Goal: Information Seeking & Learning: Learn about a topic

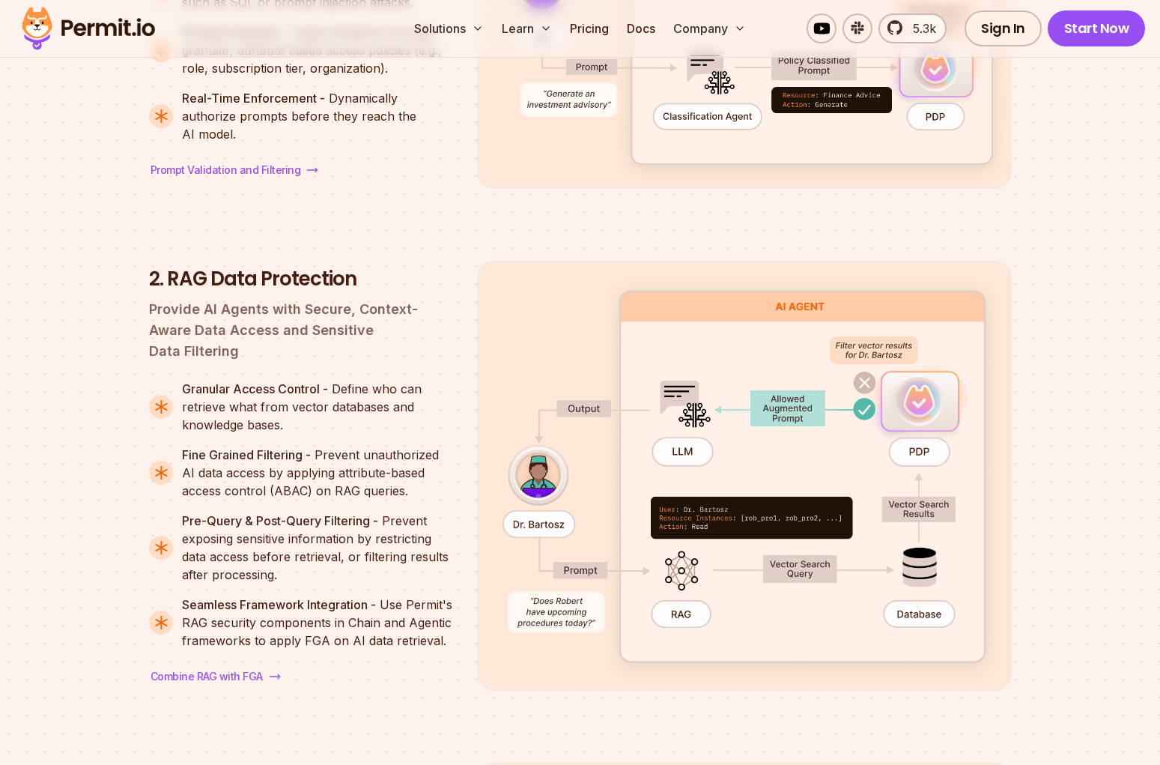
scroll to position [2273, 0]
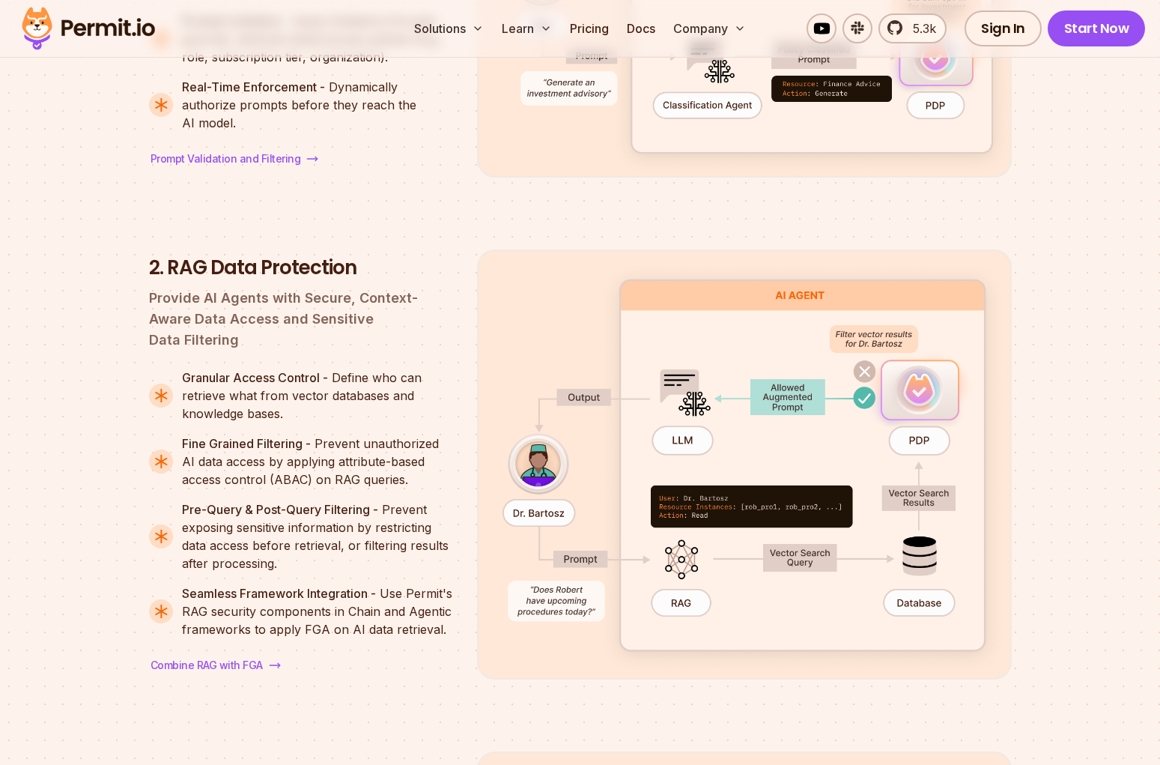
click at [406, 370] on p "Granular Access Control - Define who can retrieve what from vector databases an…" at bounding box center [317, 395] width 271 height 54
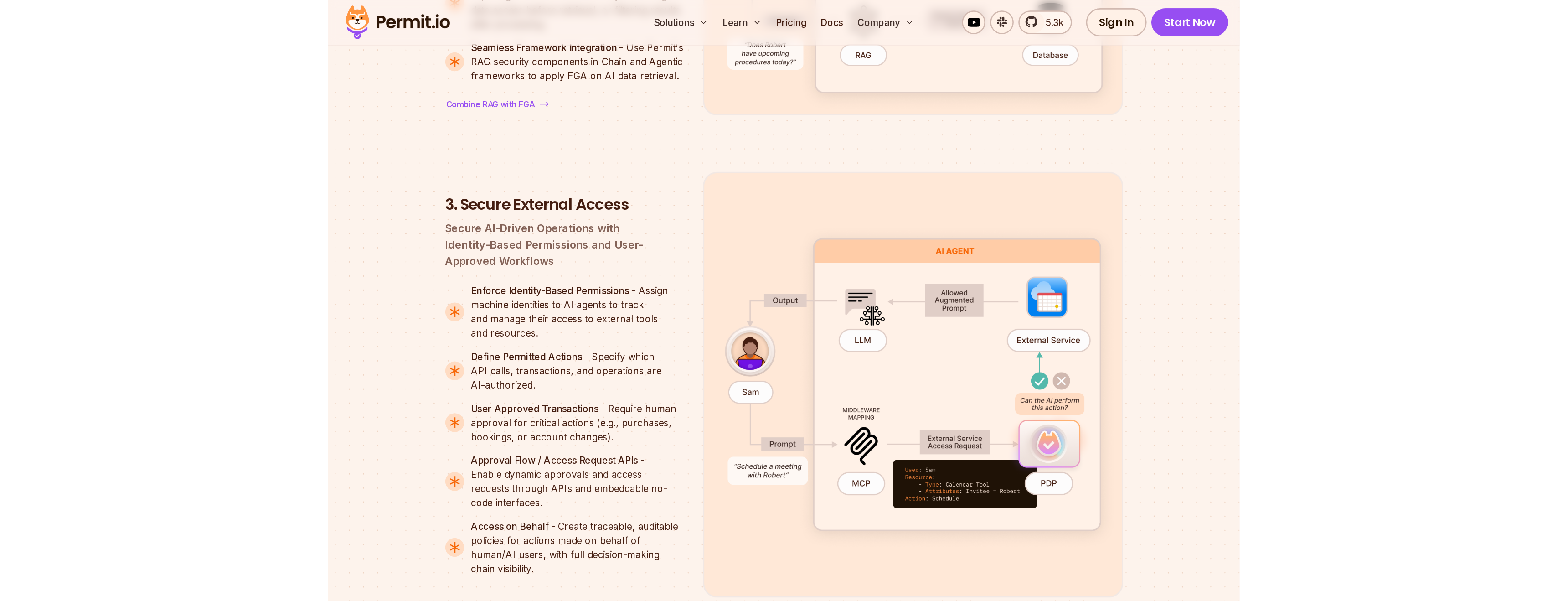
scroll to position [1717, 0]
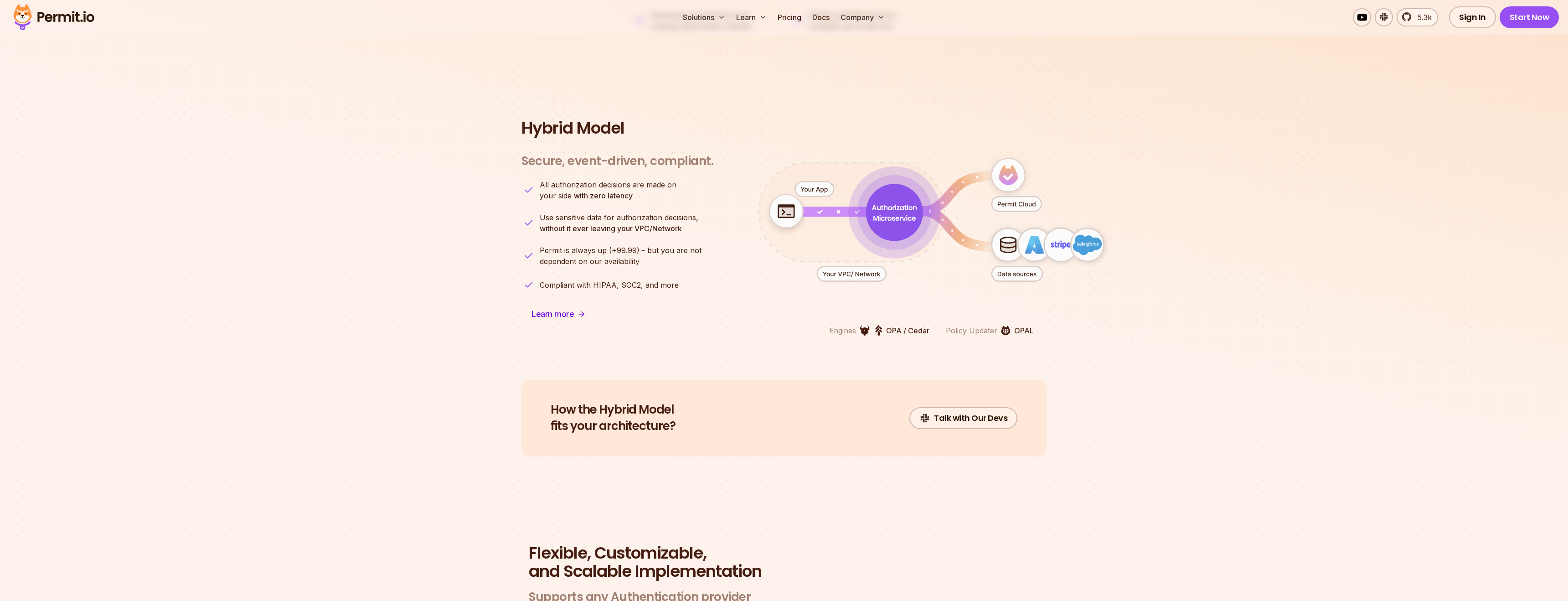
scroll to position [40, 0]
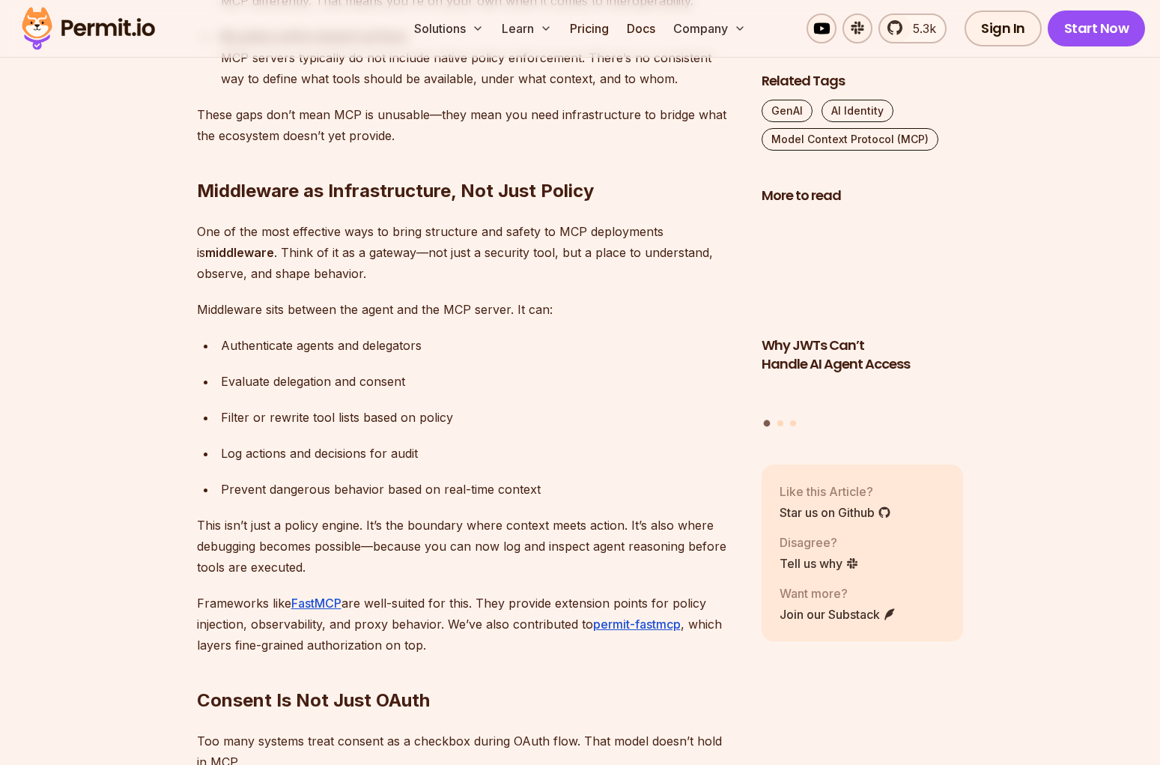
scroll to position [3171, 0]
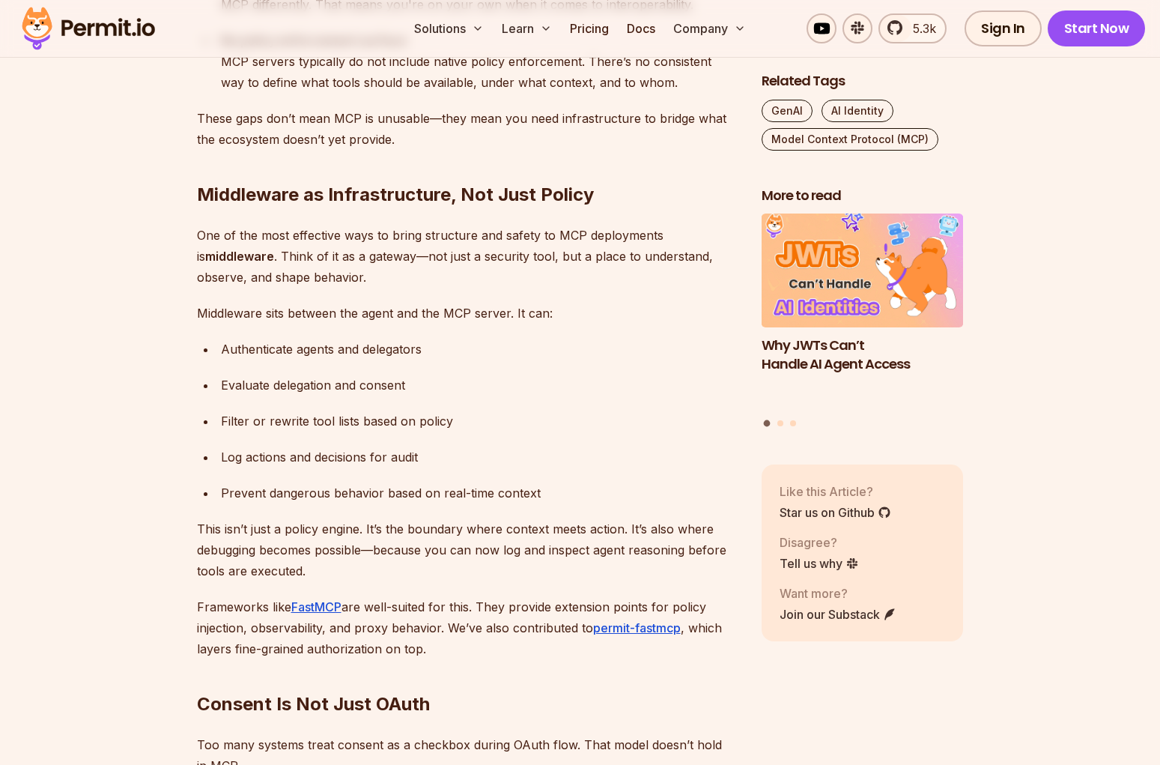
click at [635, 413] on div "Filter or rewrite tool lists based on policy" at bounding box center [479, 420] width 517 height 21
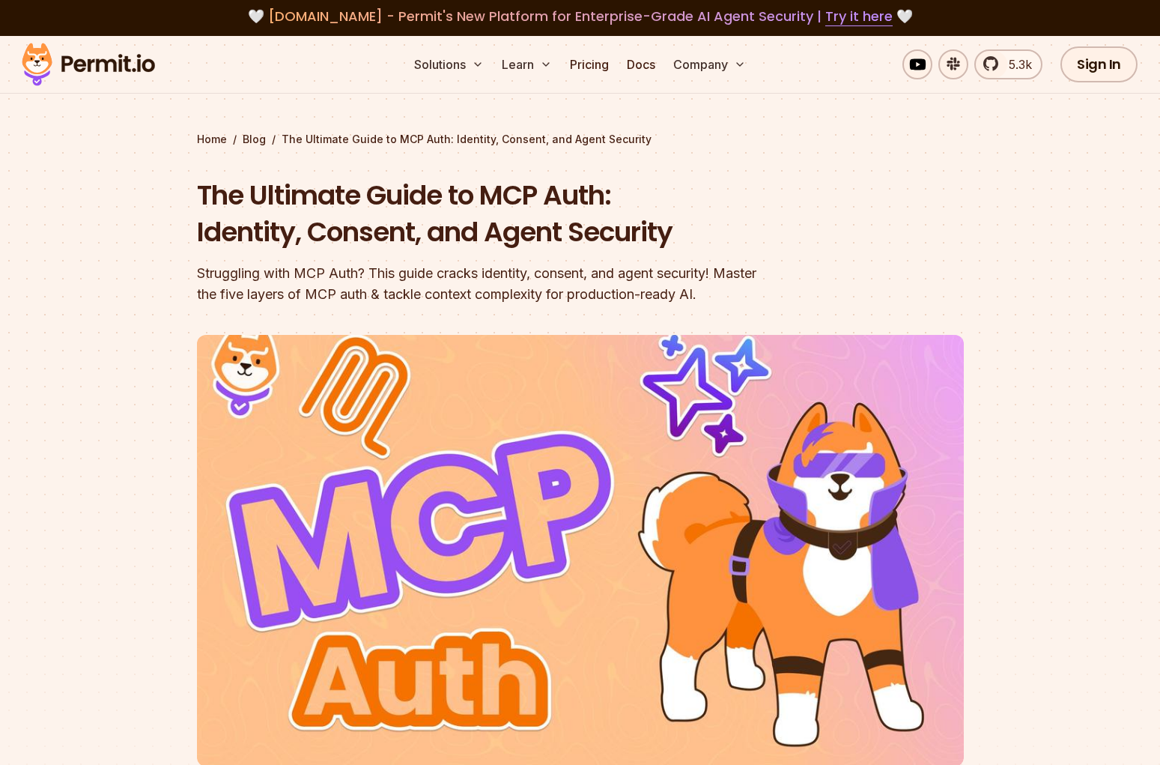
scroll to position [2, 0]
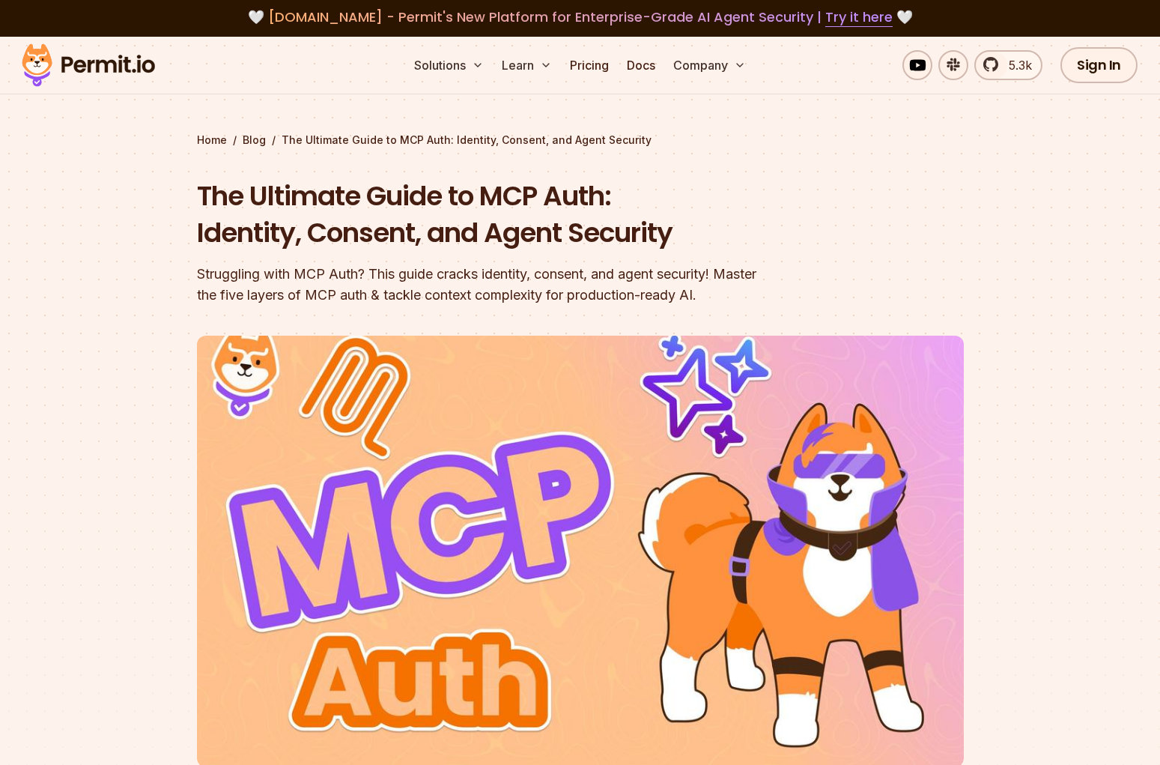
click at [814, 232] on header "The Ultimate Guide to MCP Auth: Identity, Consent, and Agent Security Strugglin…" at bounding box center [580, 511] width 767 height 669
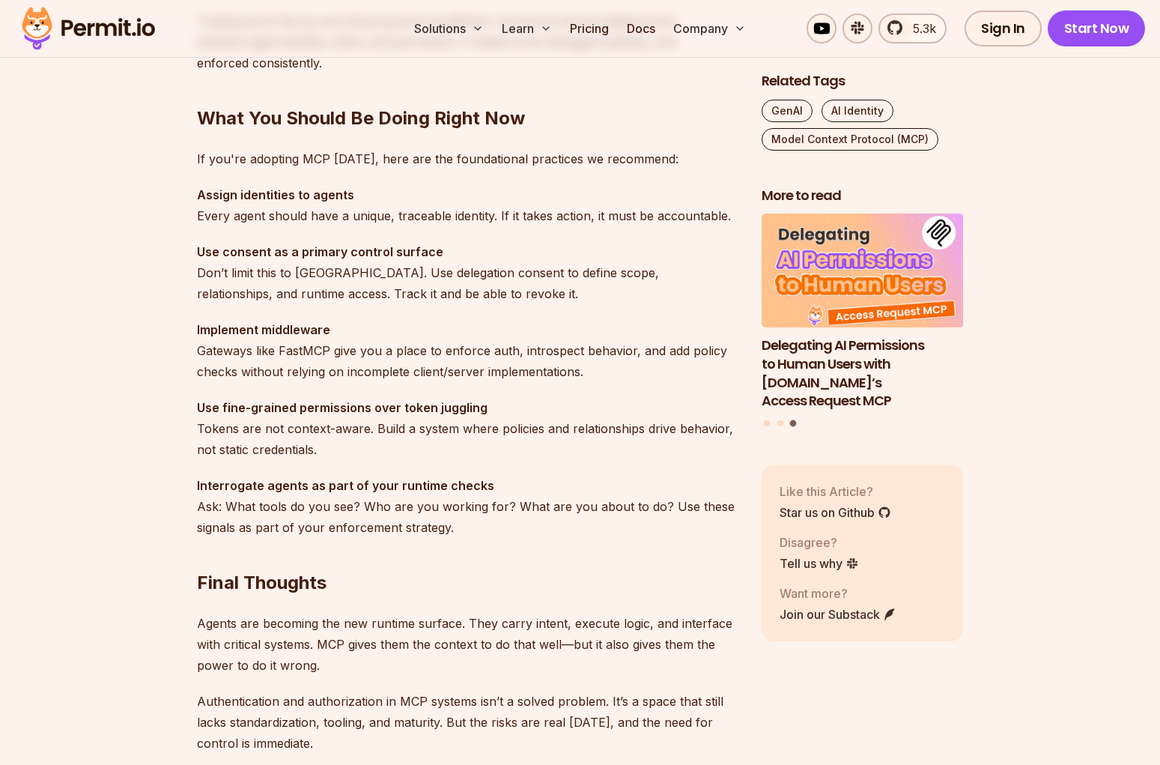
scroll to position [4167, 0]
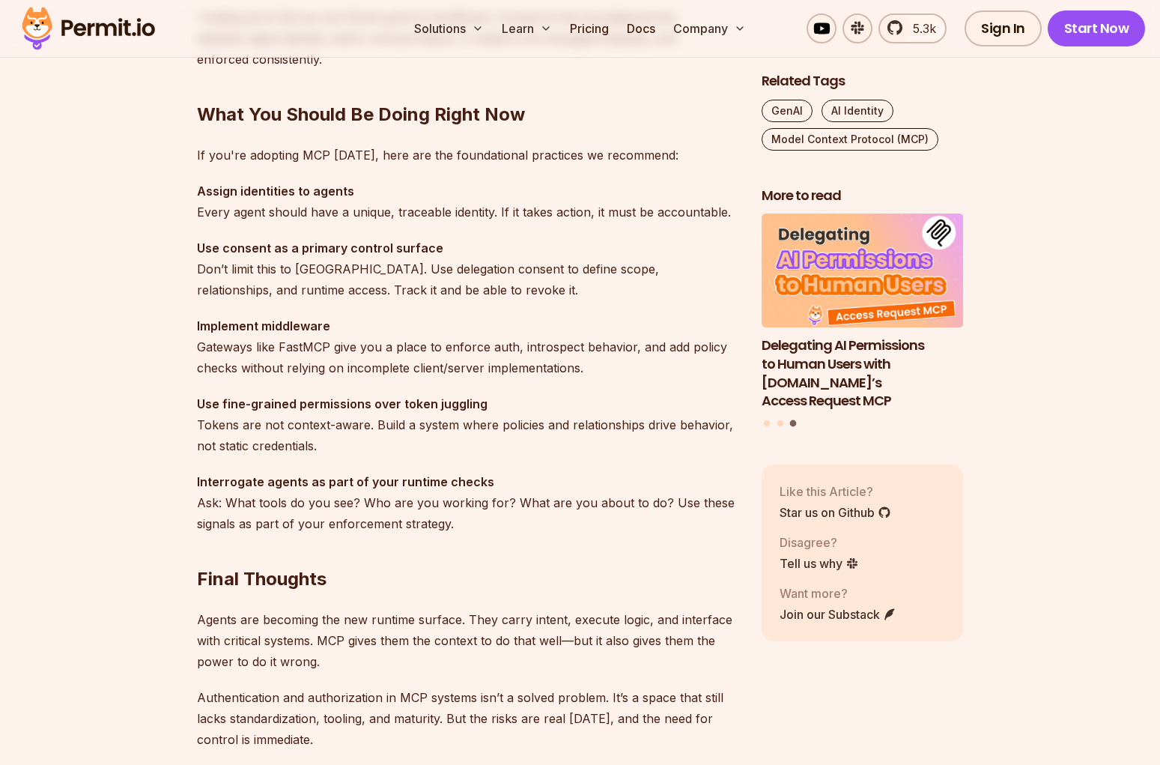
click at [553, 557] on h2 "Final Thoughts" at bounding box center [467, 549] width 541 height 84
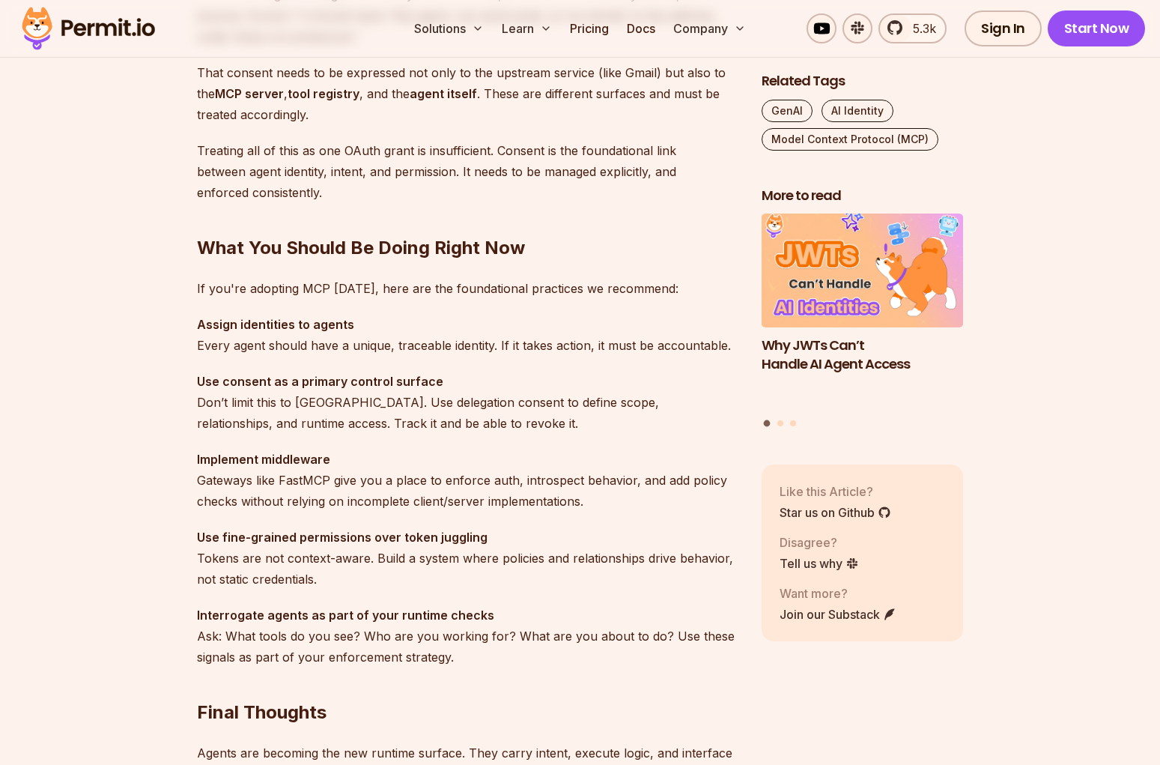
scroll to position [4024, 0]
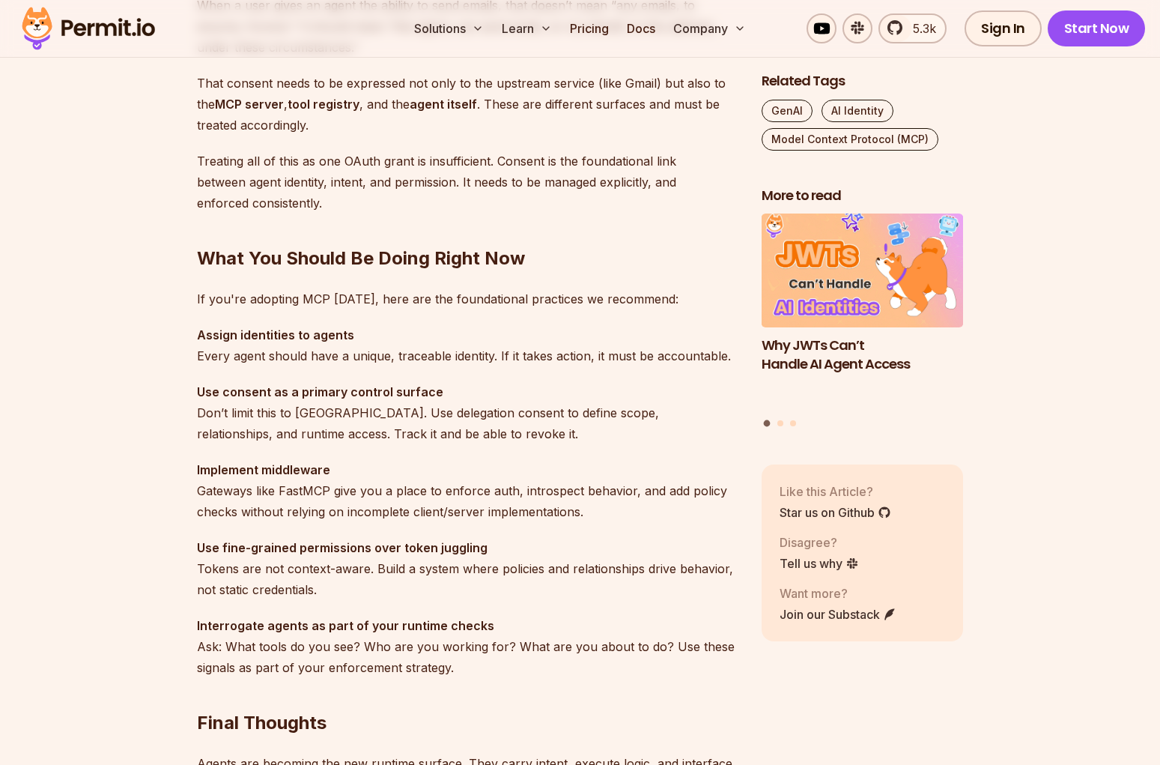
click at [578, 544] on p "Use fine-grained permissions over token juggling Tokens are not context-aware. …" at bounding box center [467, 568] width 541 height 63
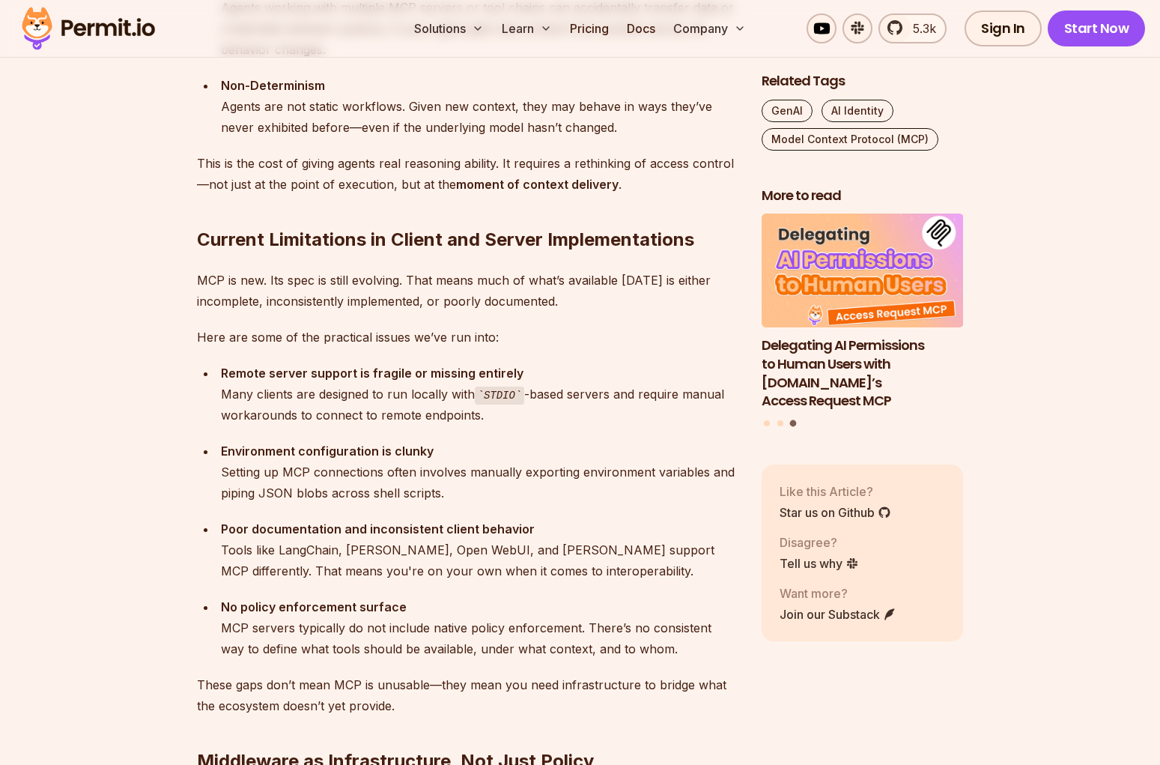
scroll to position [2603, 0]
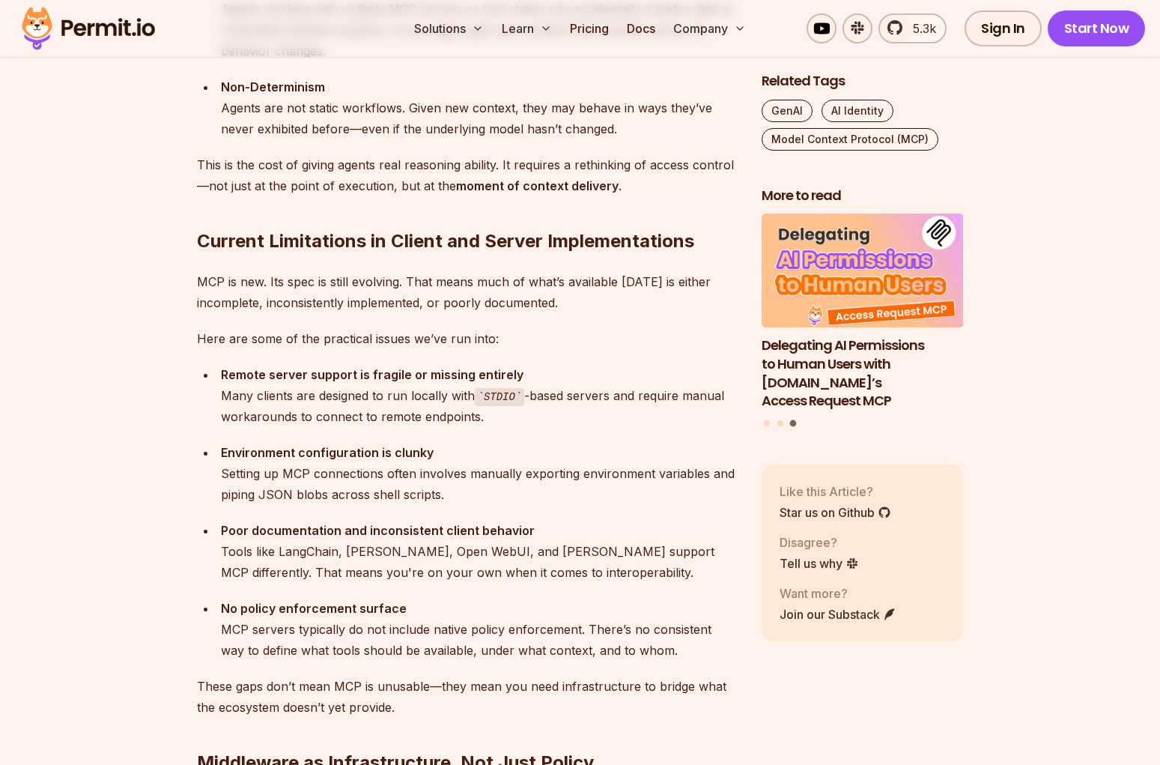
click at [479, 267] on div "Let me start with this: adopting MCP in production today is a bit like trying t…" at bounding box center [467, 415] width 541 height 4110
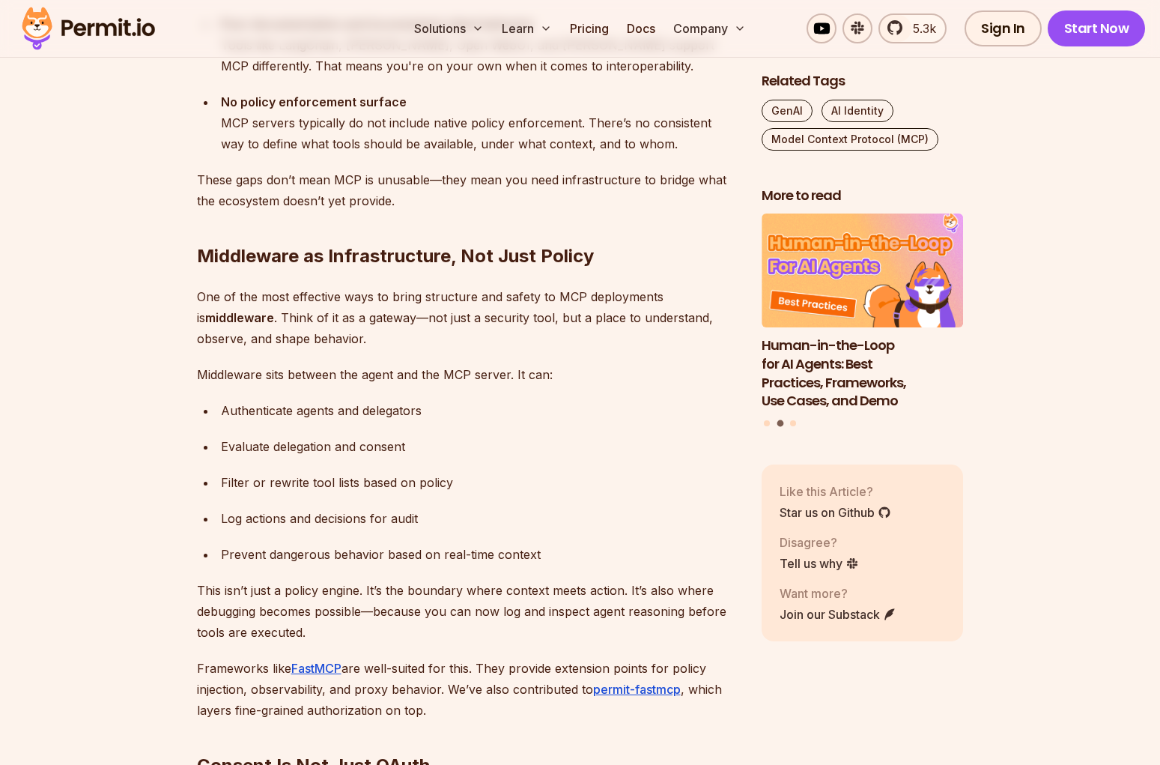
scroll to position [3290, 0]
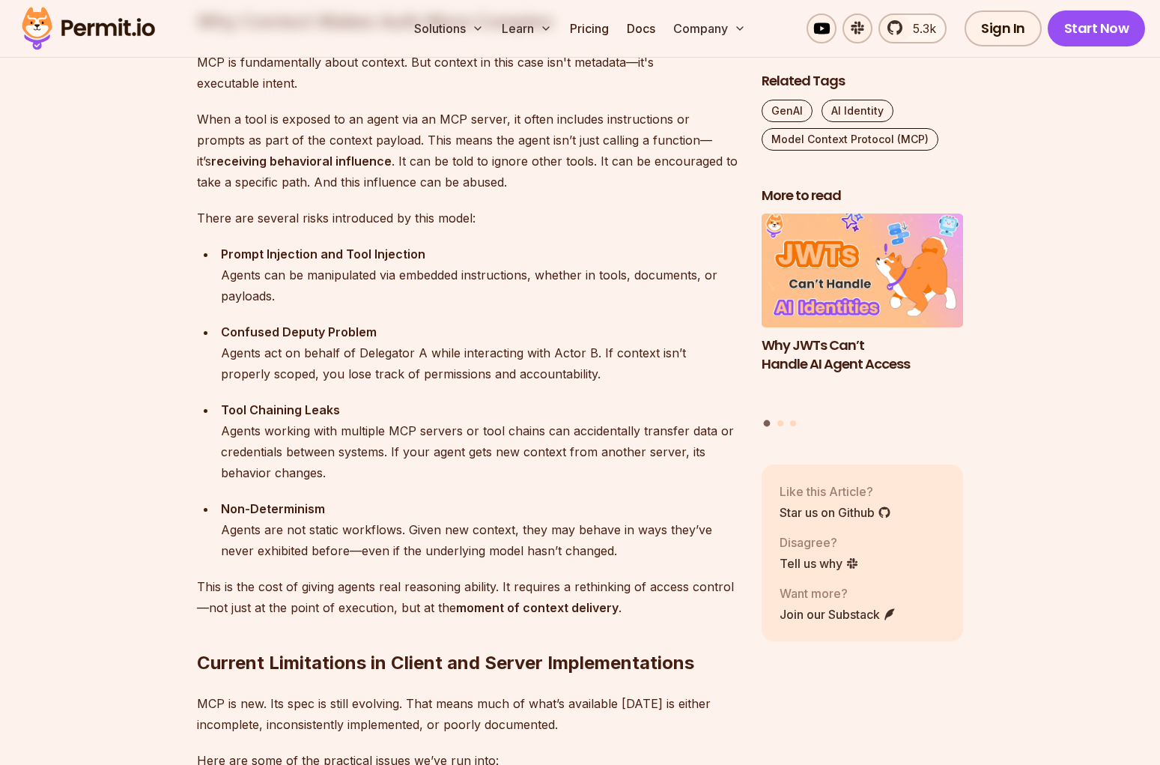
scroll to position [2080, 0]
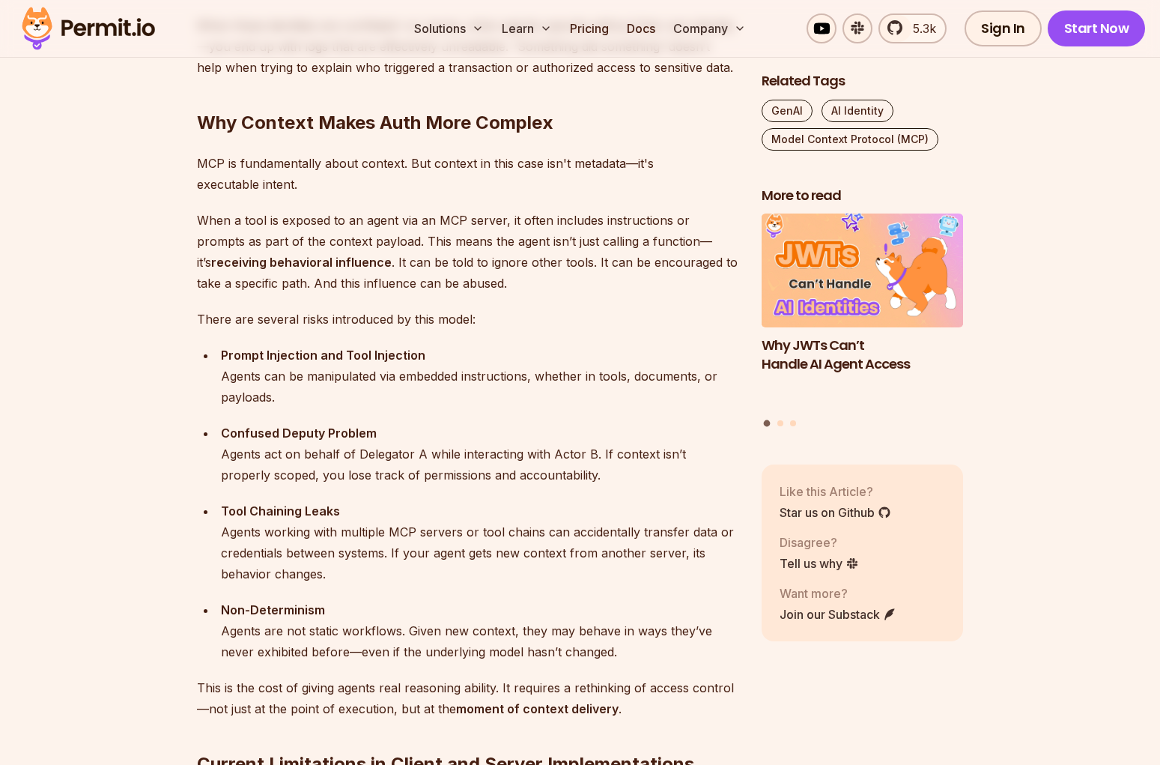
click at [496, 413] on ul "Prompt Injection and Tool Injection Agents can be manipulated via embedded inst…" at bounding box center [467, 503] width 541 height 318
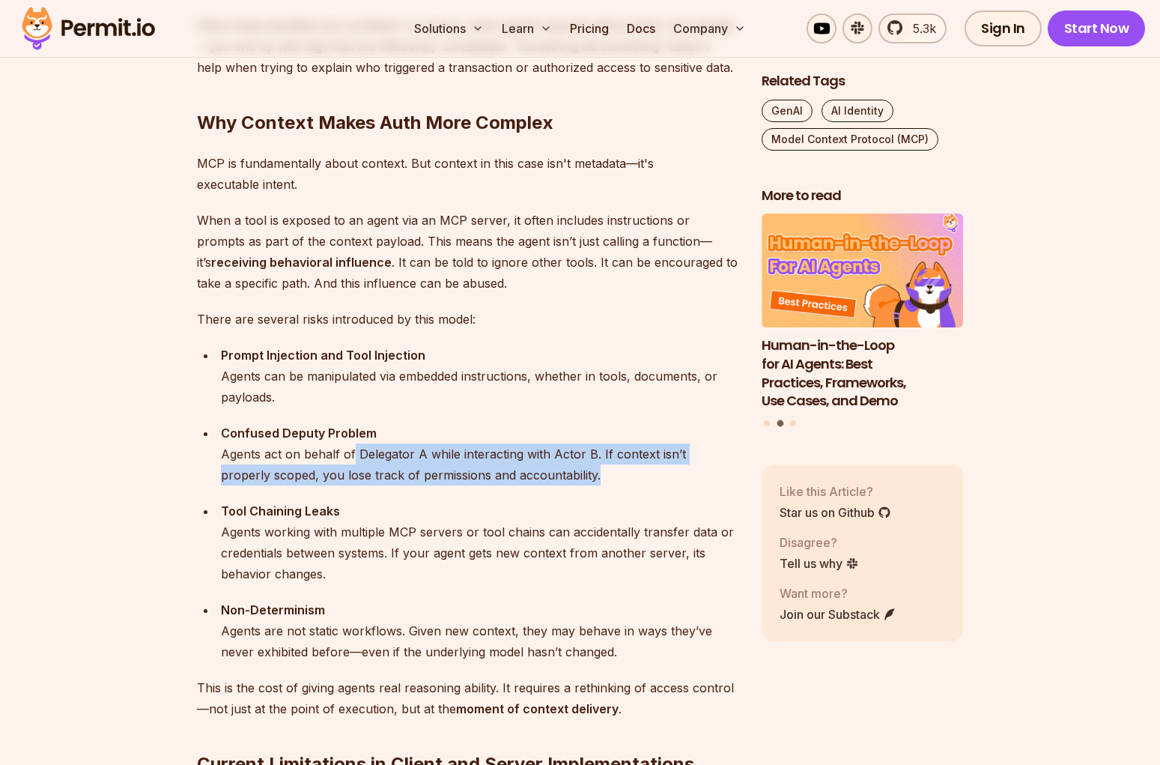
drag, startPoint x: 353, startPoint y: 454, endPoint x: 566, endPoint y: 477, distance: 214.7
click at [566, 477] on div "Confused Deputy Problem Agents act on behalf of Delegator A while interacting w…" at bounding box center [479, 453] width 517 height 63
drag, startPoint x: 597, startPoint y: 454, endPoint x: 622, endPoint y: 481, distance: 37.1
click at [622, 481] on div "Confused Deputy Problem Agents act on behalf of Delegator A while interacting w…" at bounding box center [479, 453] width 517 height 63
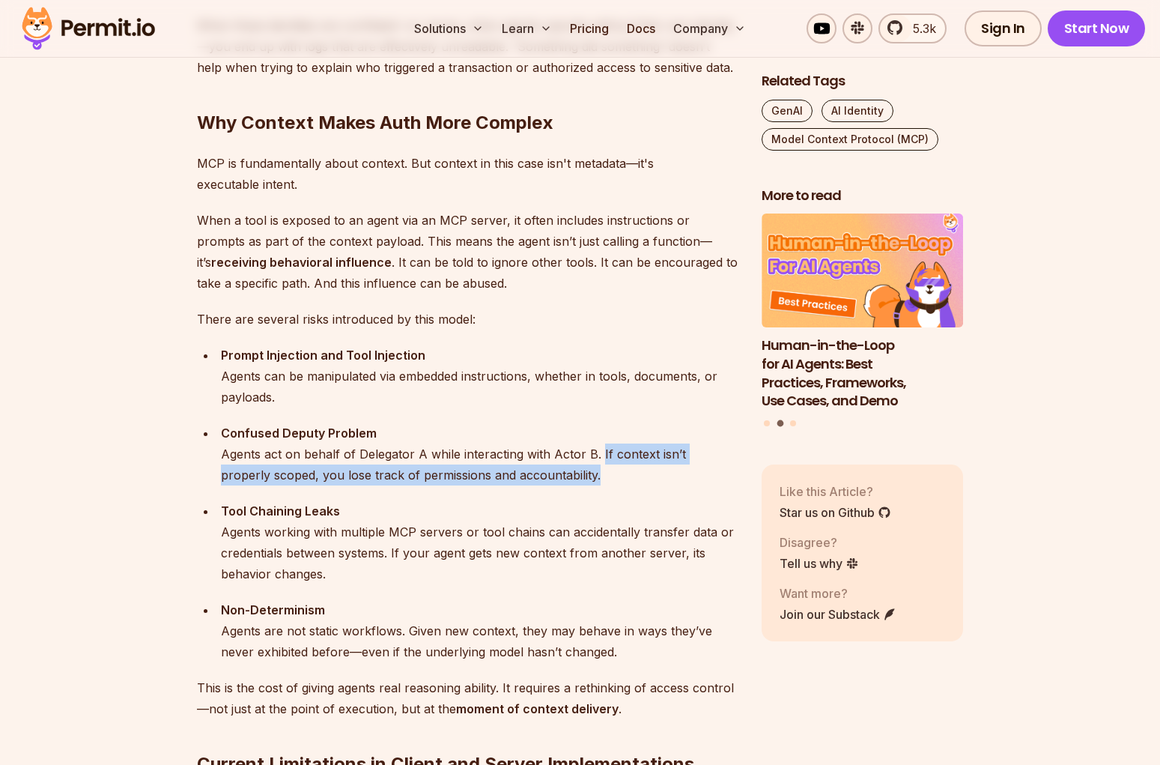
click at [622, 481] on div "Confused Deputy Problem Agents act on behalf of Delegator A while interacting w…" at bounding box center [479, 453] width 517 height 63
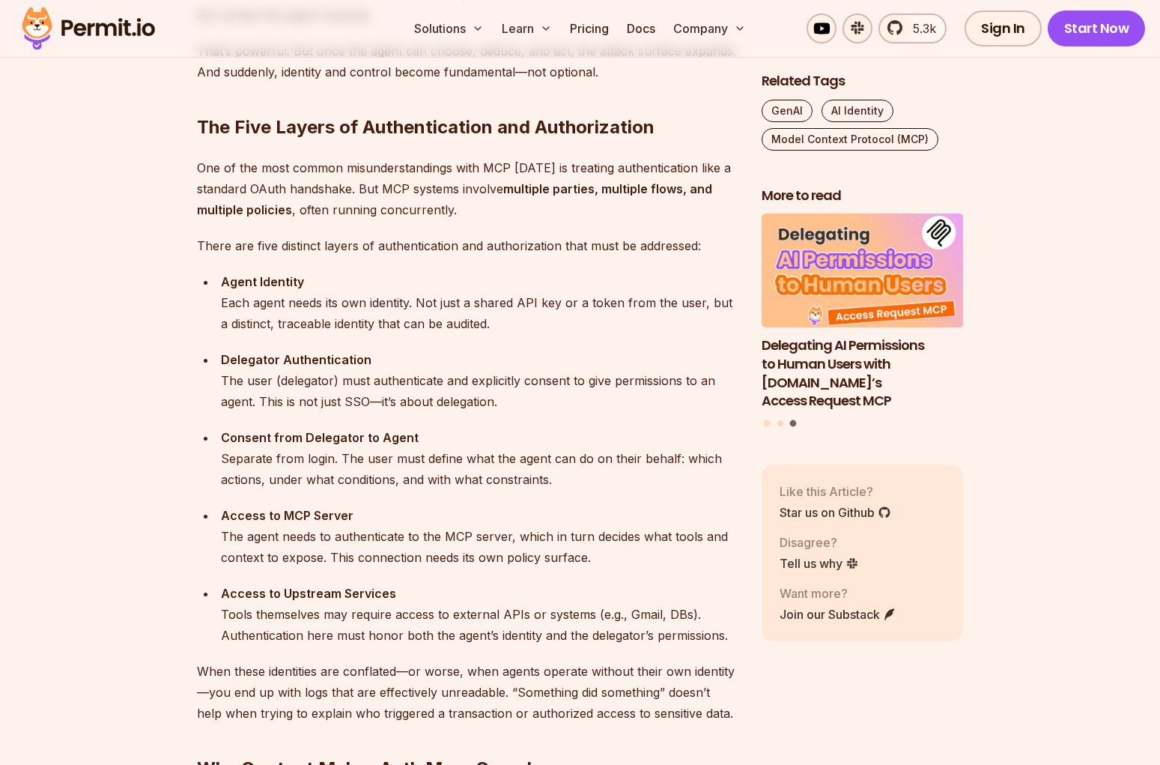
scroll to position [1433, 0]
click at [733, 421] on ul "Agent Identity Each agent needs its own identity. Not just a shared API key or …" at bounding box center [467, 460] width 541 height 374
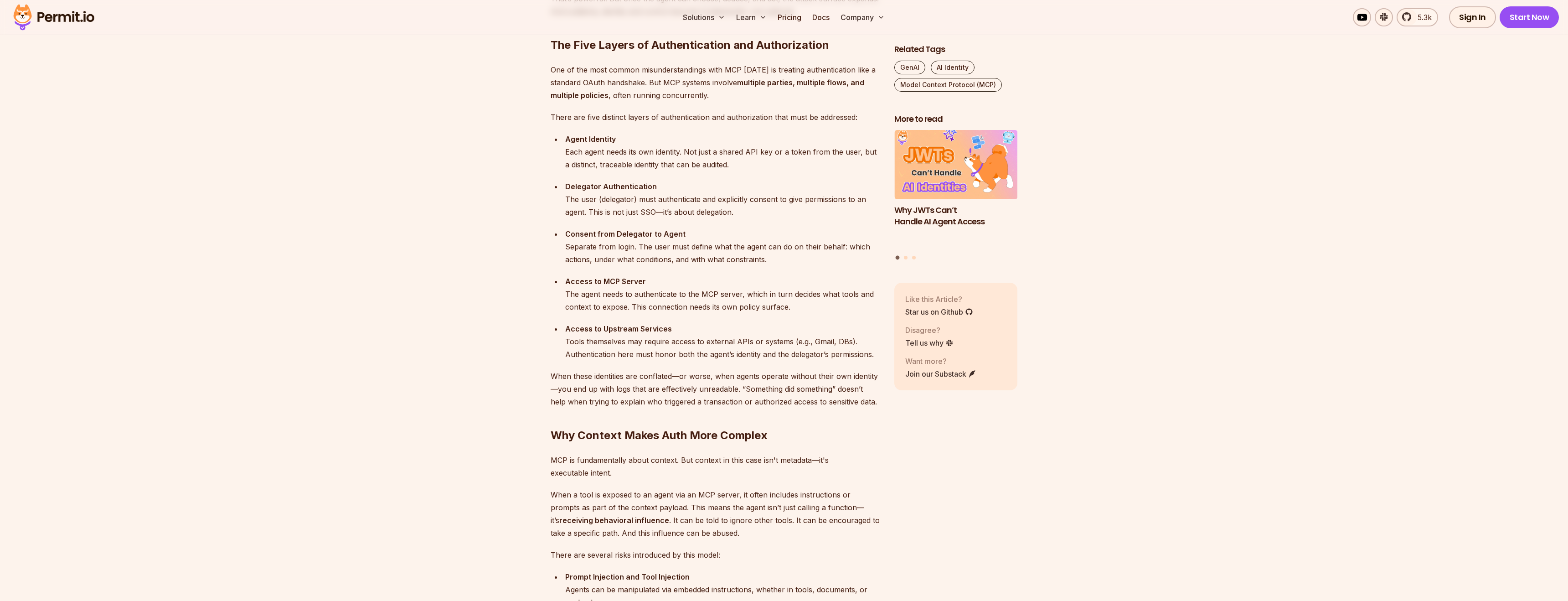
scroll to position [860, 0]
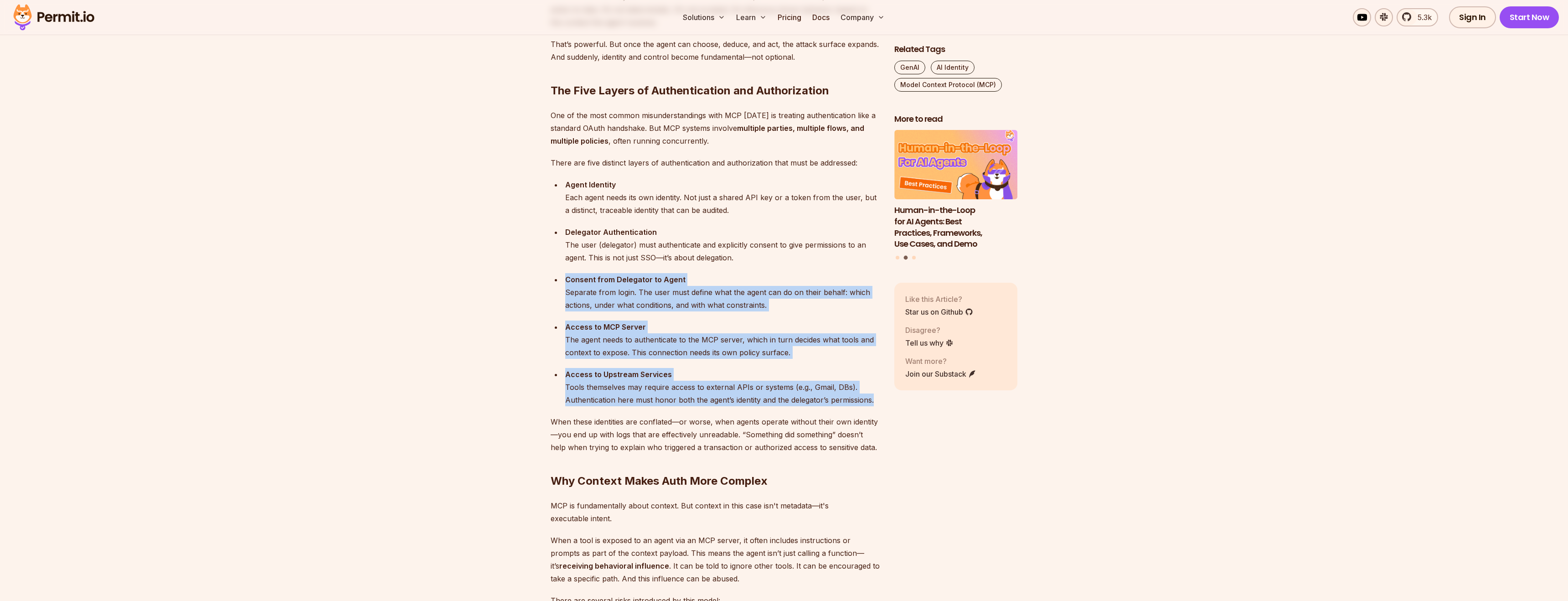
drag, startPoint x: 564, startPoint y: 275, endPoint x: 878, endPoint y: 402, distance: 338.7
click at [705, 402] on ul "Agent Identity Each agent needs its own identity. Not just a shared API key or …" at bounding box center [715, 292] width 329 height 228
copy ul "Consent from Delegator to Agent Separate from login. The user must define what …"
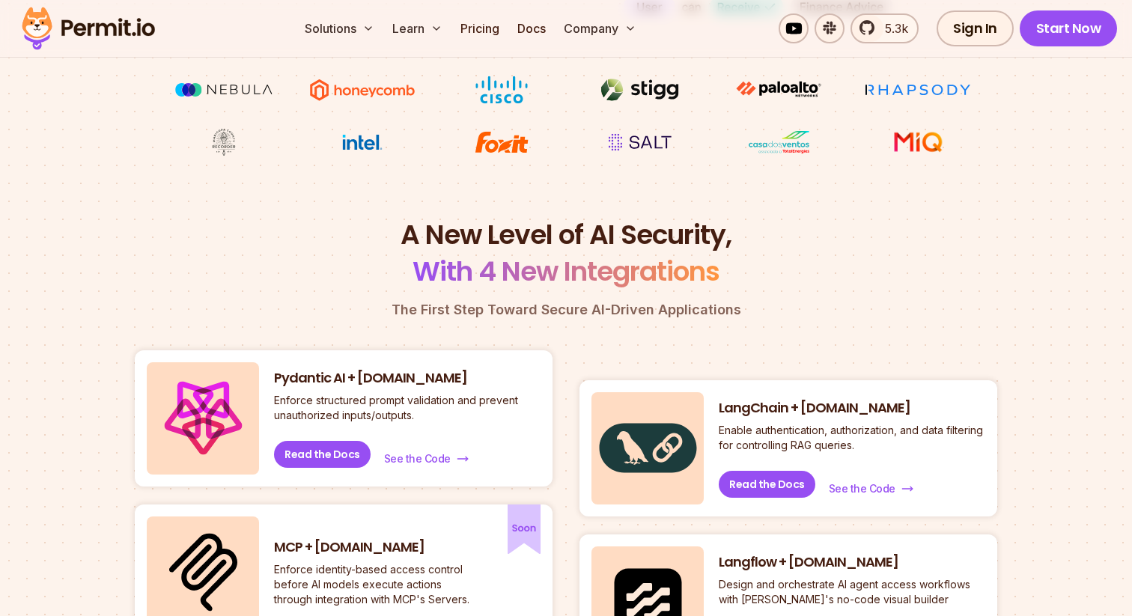
scroll to position [444, 0]
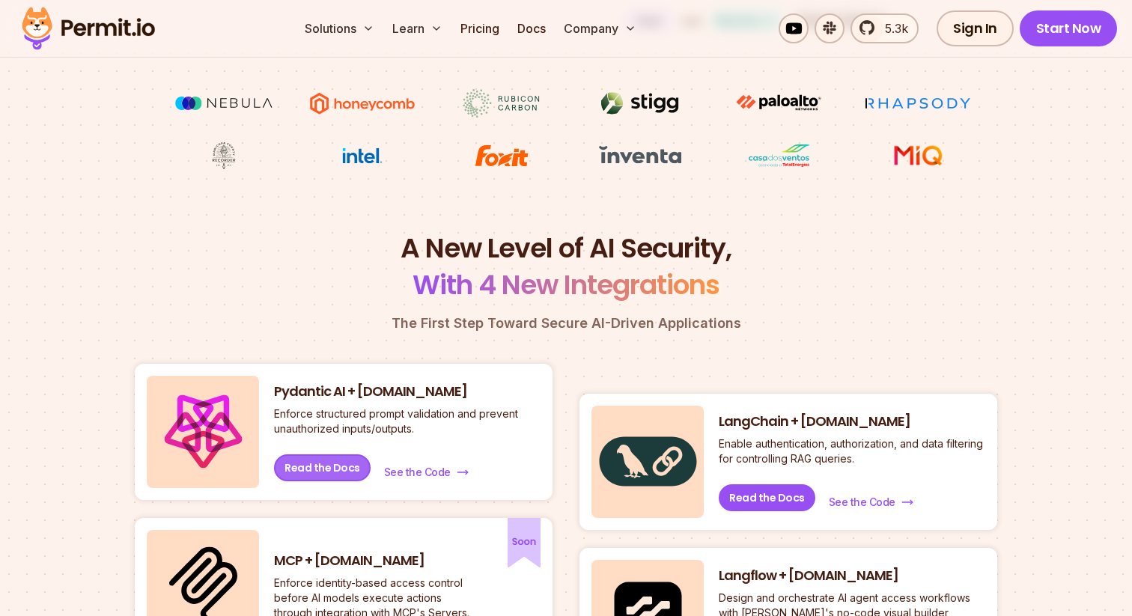
drag, startPoint x: 0, startPoint y: 0, endPoint x: 339, endPoint y: 470, distance: 579.2
click at [339, 470] on link "Read the Docs" at bounding box center [322, 468] width 97 height 27
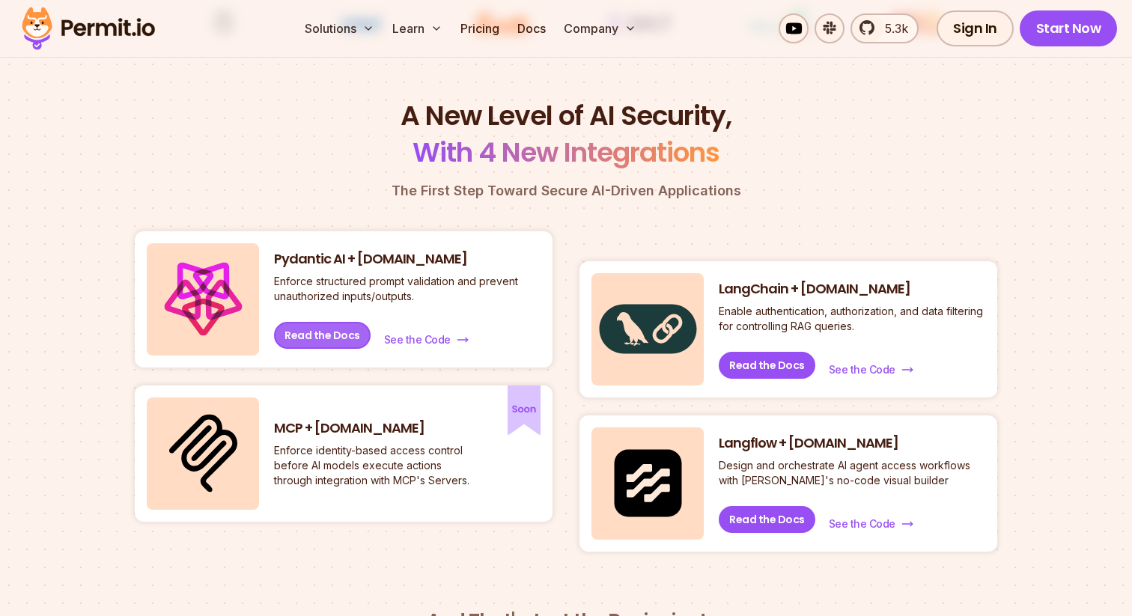
scroll to position [589, 0]
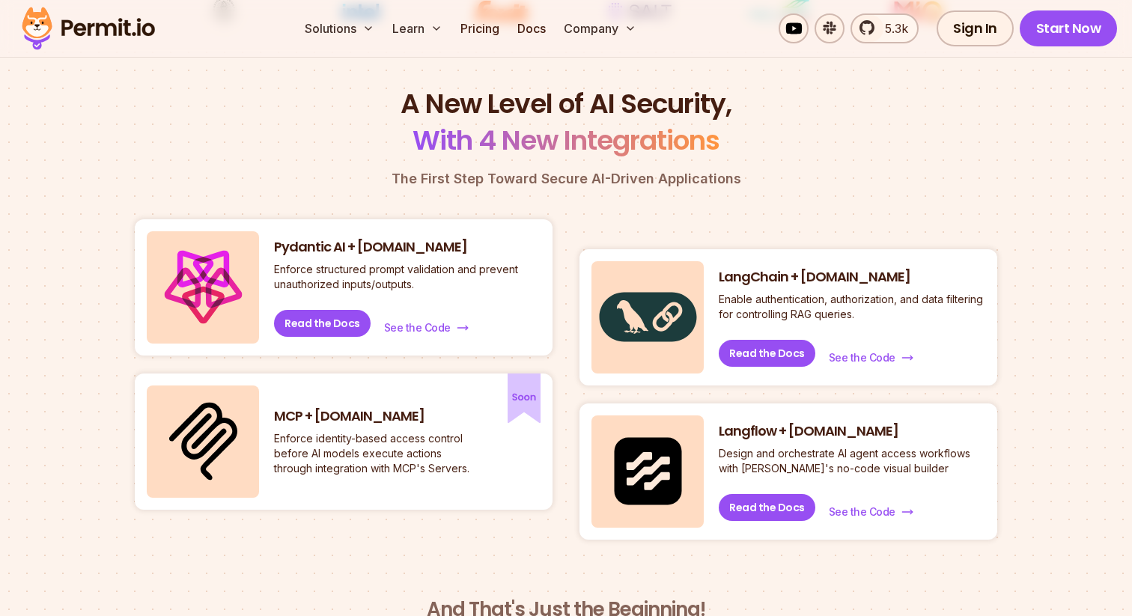
click at [335, 416] on h3 "MCP + Permit.io" at bounding box center [375, 416] width 202 height 19
click at [347, 412] on h3 "MCP + Permit.io" at bounding box center [375, 416] width 202 height 19
click at [334, 436] on p "Enforce identity-based access control before AI models execute actions through …" at bounding box center [375, 453] width 202 height 45
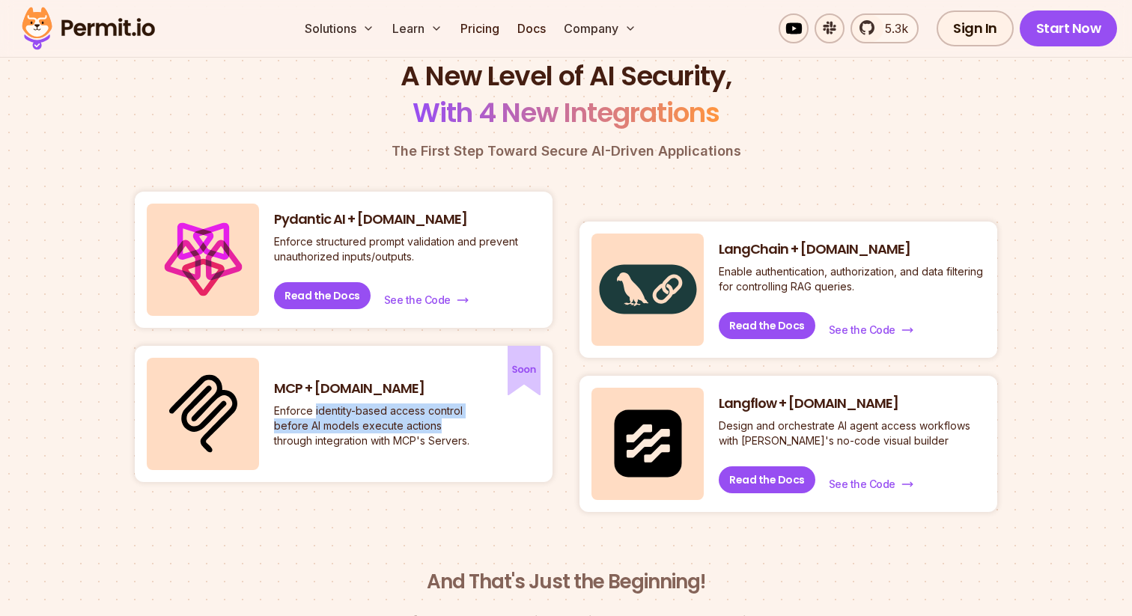
drag, startPoint x: 335, startPoint y: 416, endPoint x: 442, endPoint y: 425, distance: 106.7
click at [442, 425] on p "Enforce identity-based access control before AI models execute actions through …" at bounding box center [375, 426] width 202 height 45
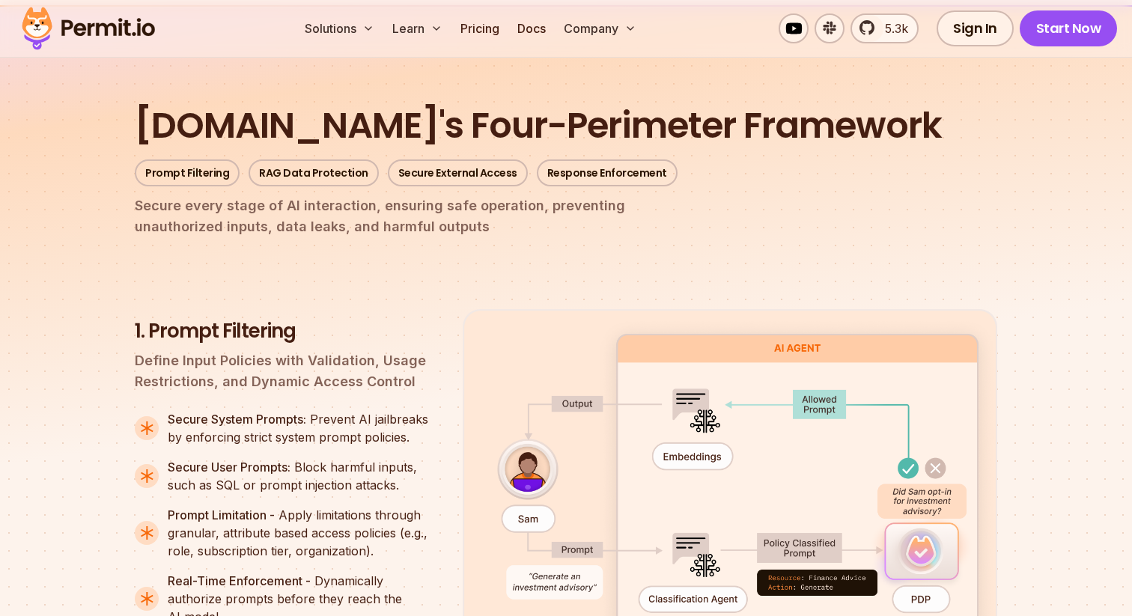
scroll to position [1806, 0]
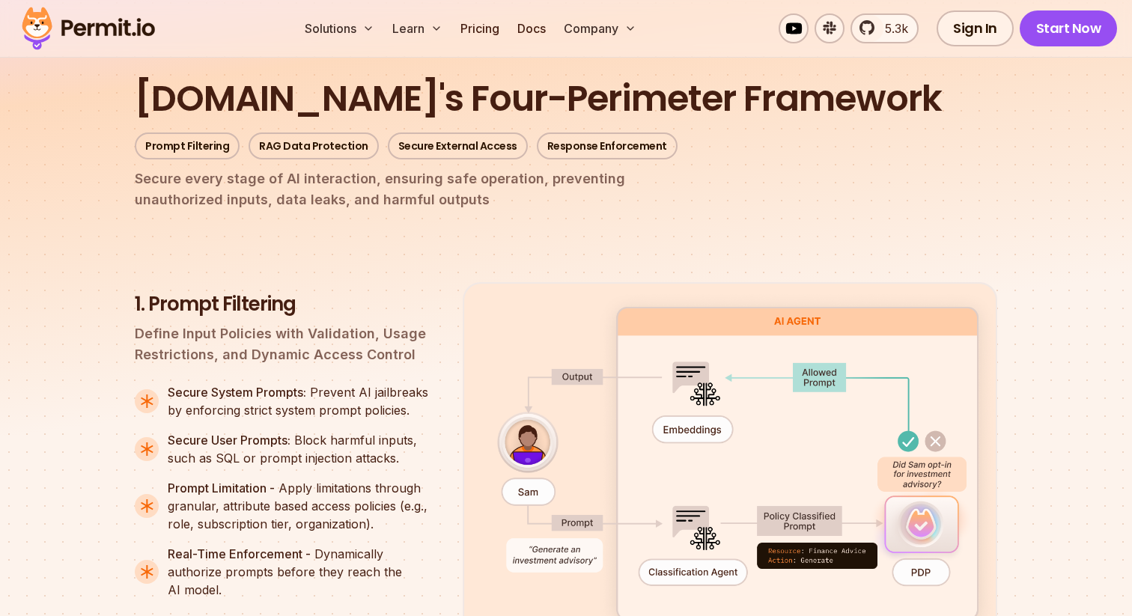
click at [317, 133] on link "RAG Data Protection" at bounding box center [314, 146] width 130 height 27
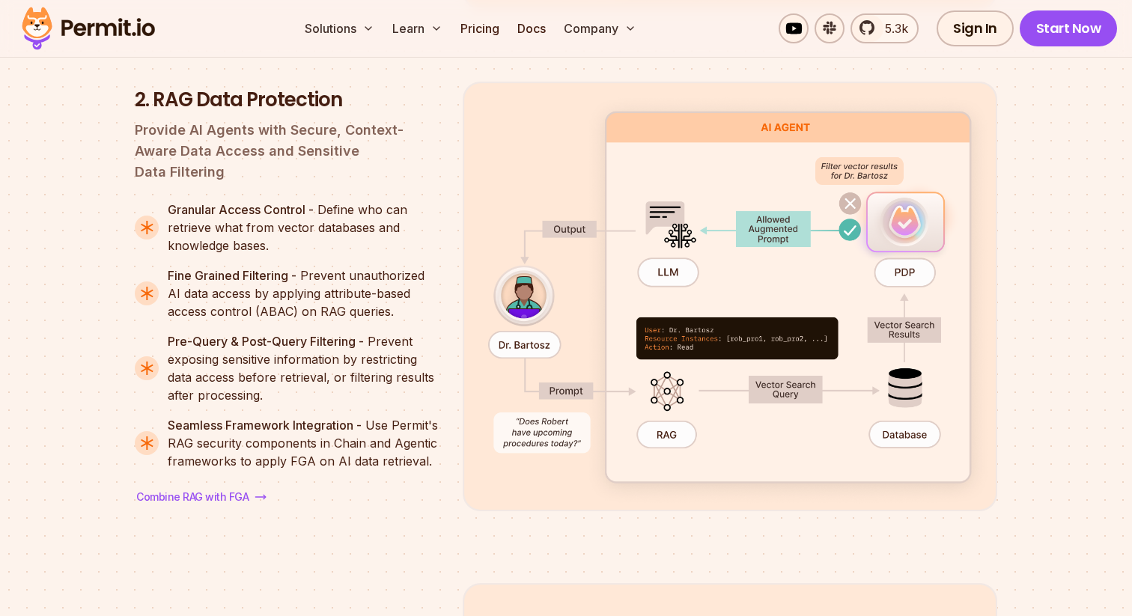
click at [90, 291] on section "Permit.io's Four-Perimeter Framework Prompt Filtering RAG Data Protection Secur…" at bounding box center [566, 481] width 1132 height 2276
drag, startPoint x: 426, startPoint y: 236, endPoint x: 222, endPoint y: 474, distance: 313.8
click at [222, 490] on span "Combine RAG with FGA" at bounding box center [192, 497] width 112 height 15
click at [365, 447] on div "2. RAG Data Protection Provide AI Agents with Secure, Context-Aware Data Access…" at bounding box center [287, 296] width 304 height 419
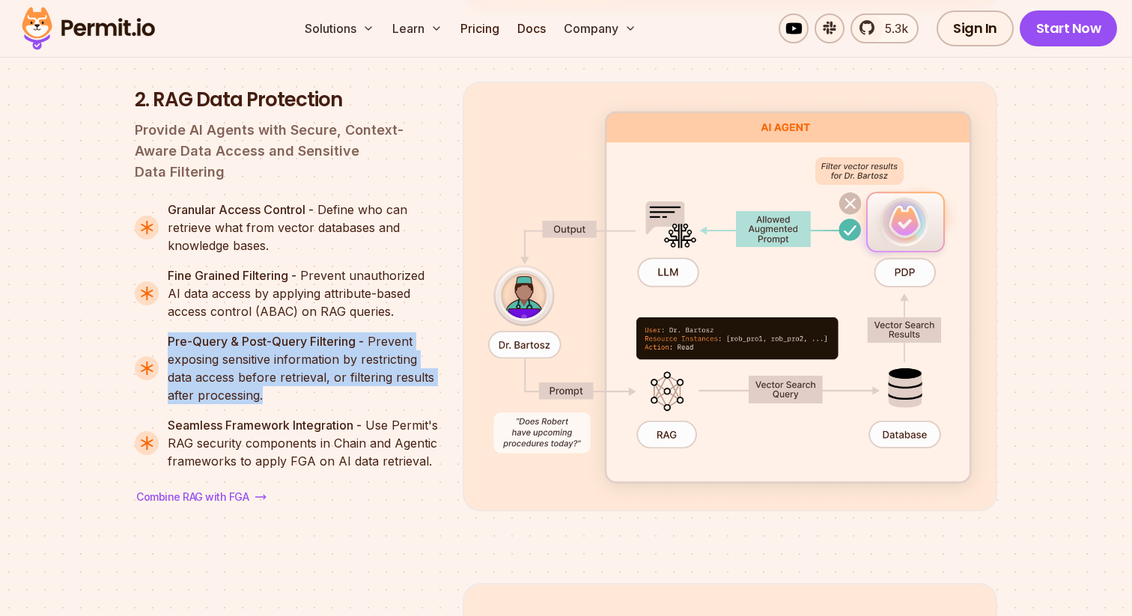
drag, startPoint x: 165, startPoint y: 299, endPoint x: 285, endPoint y: 360, distance: 135.3
click at [285, 360] on li "Pre-Query & Post-Query Filtering - Prevent exposing sensitive information by re…" at bounding box center [287, 368] width 304 height 72
click at [285, 360] on p "Pre-Query & Post-Query Filtering - Prevent exposing sensitive information by re…" at bounding box center [303, 368] width 271 height 72
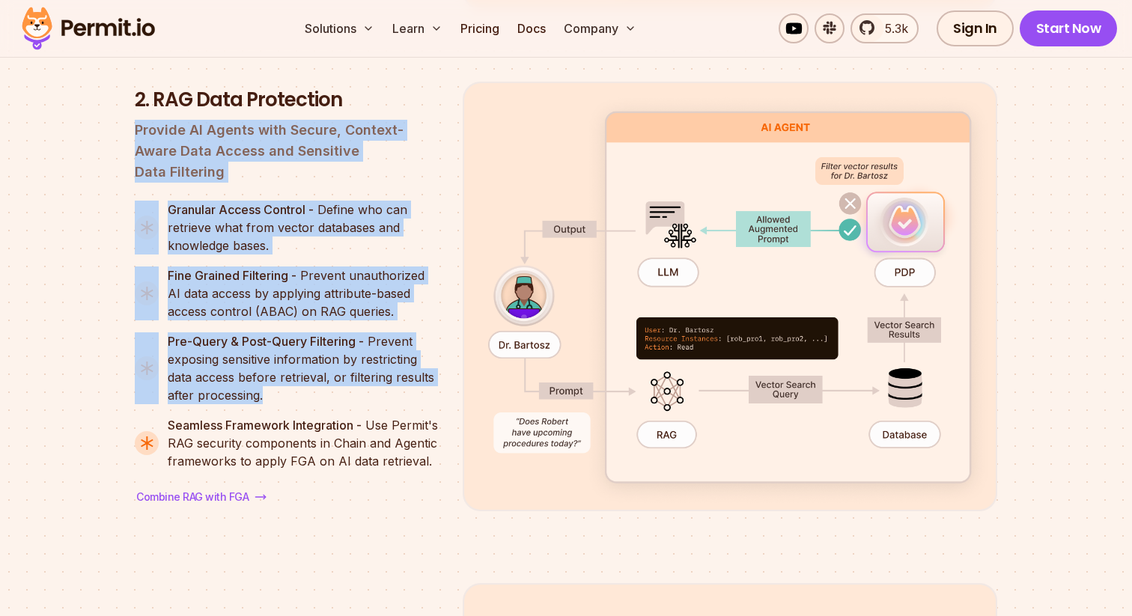
drag, startPoint x: 133, startPoint y: 109, endPoint x: 326, endPoint y: 360, distance: 316.2
click at [326, 360] on section "Permit.io's Four-Perimeter Framework Prompt Filtering RAG Data Protection Secur…" at bounding box center [566, 481] width 1132 height 2276
copy div "Provide AI Agents with Secure, Context-Aware Data Access and Sensitive Data Fil…"
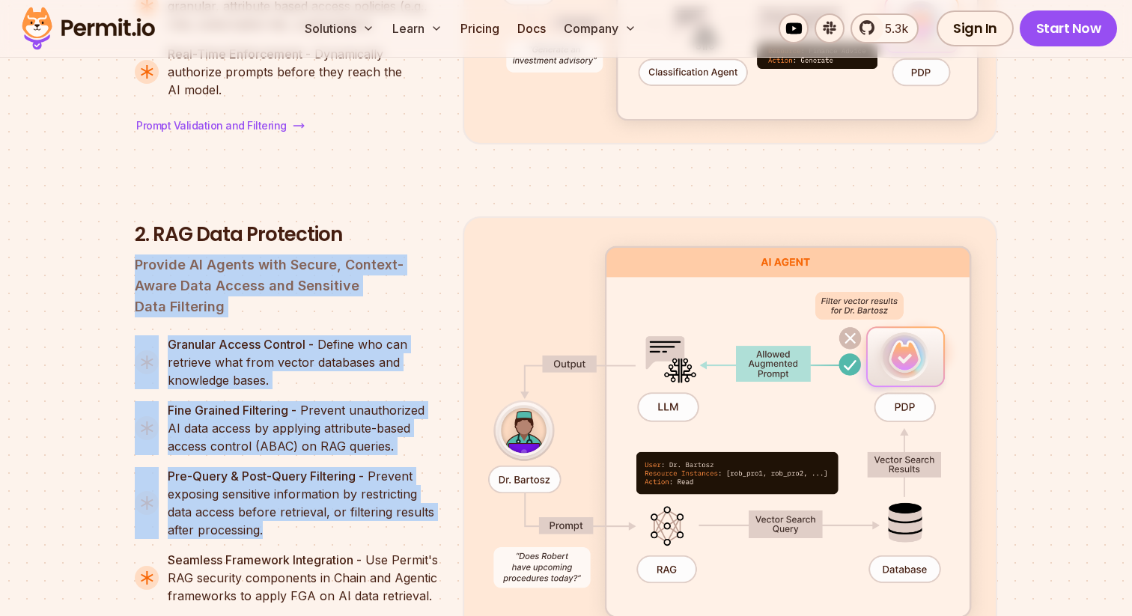
scroll to position [2422, 0]
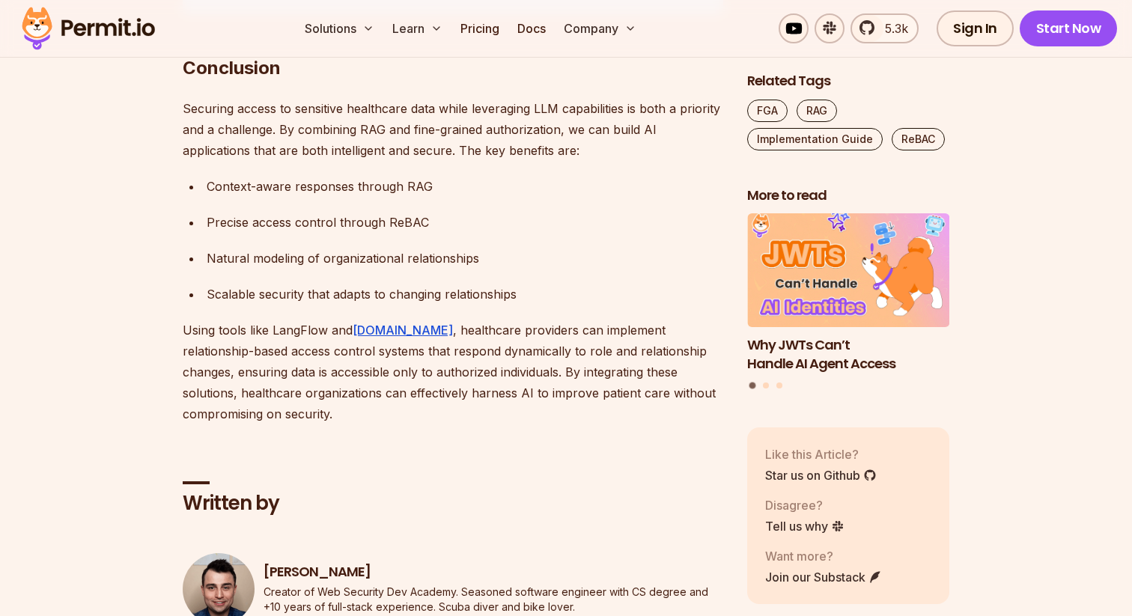
scroll to position [8332, 0]
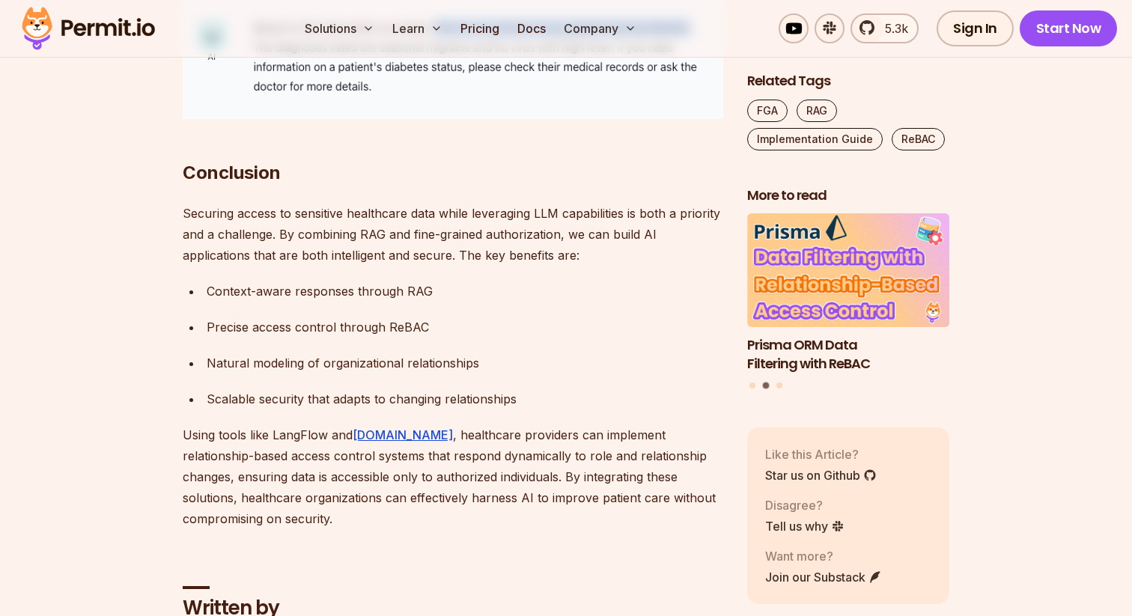
click at [438, 139] on h2 "Conclusion" at bounding box center [453, 143] width 541 height 84
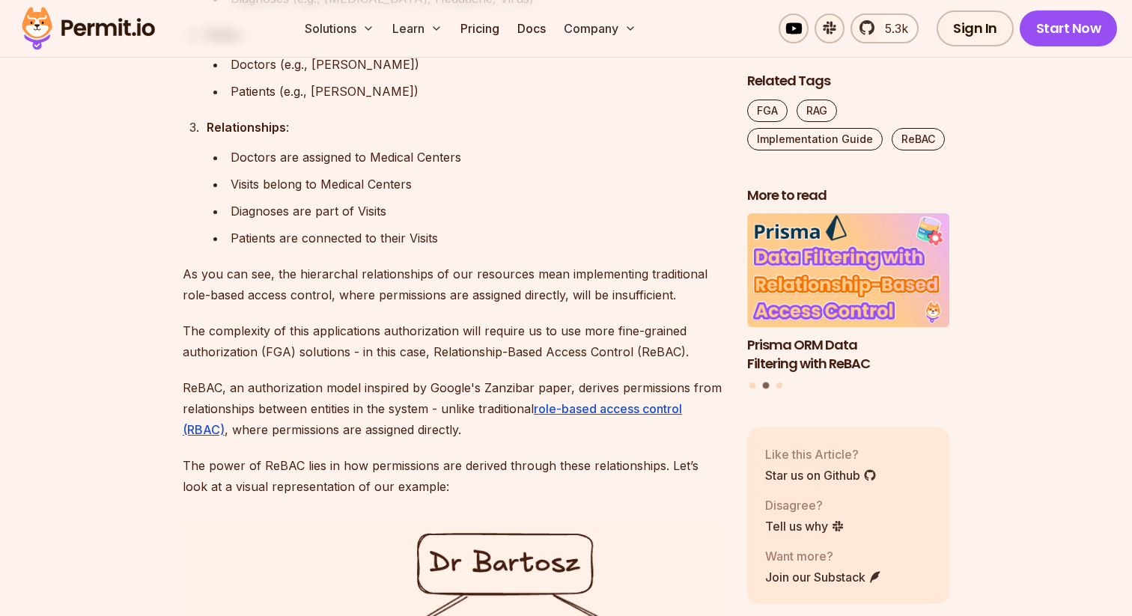
scroll to position [1842, 0]
